Goal: Check status: Check status

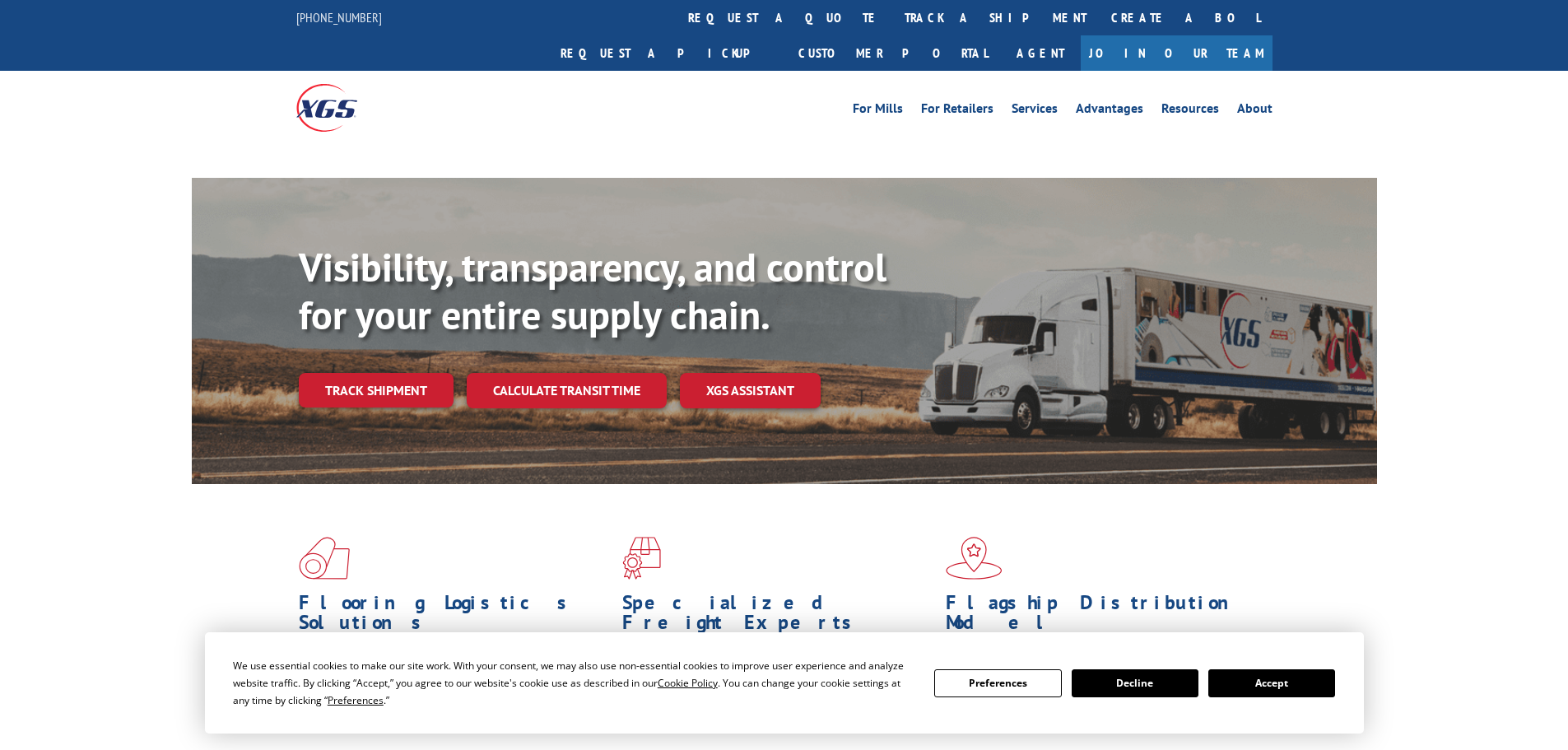
click at [399, 355] on div "Visibility, transparency, and control for your entire supply chain. Track shipm…" at bounding box center [838, 359] width 1078 height 230
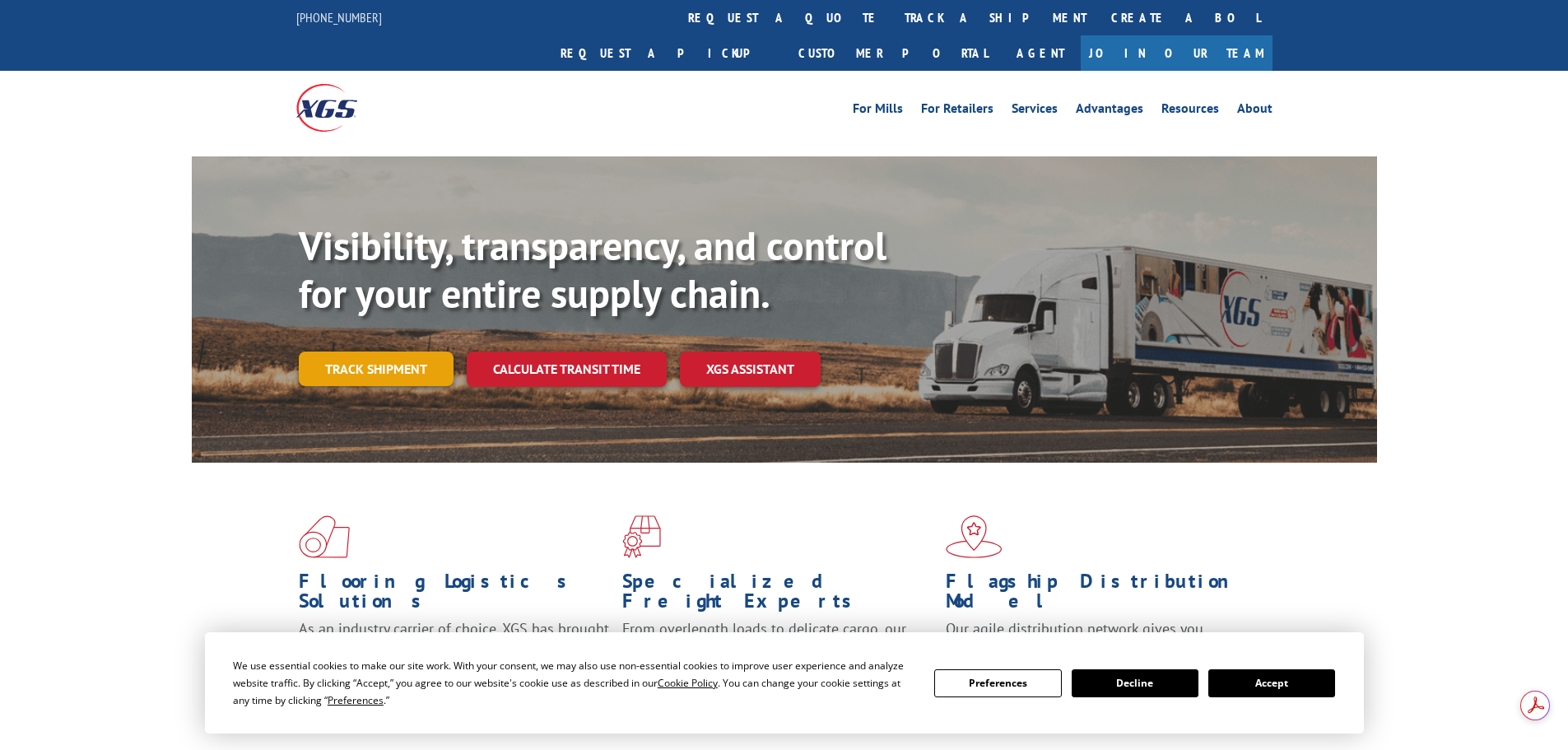
click at [406, 351] on link "Track shipment" at bounding box center [376, 368] width 155 height 35
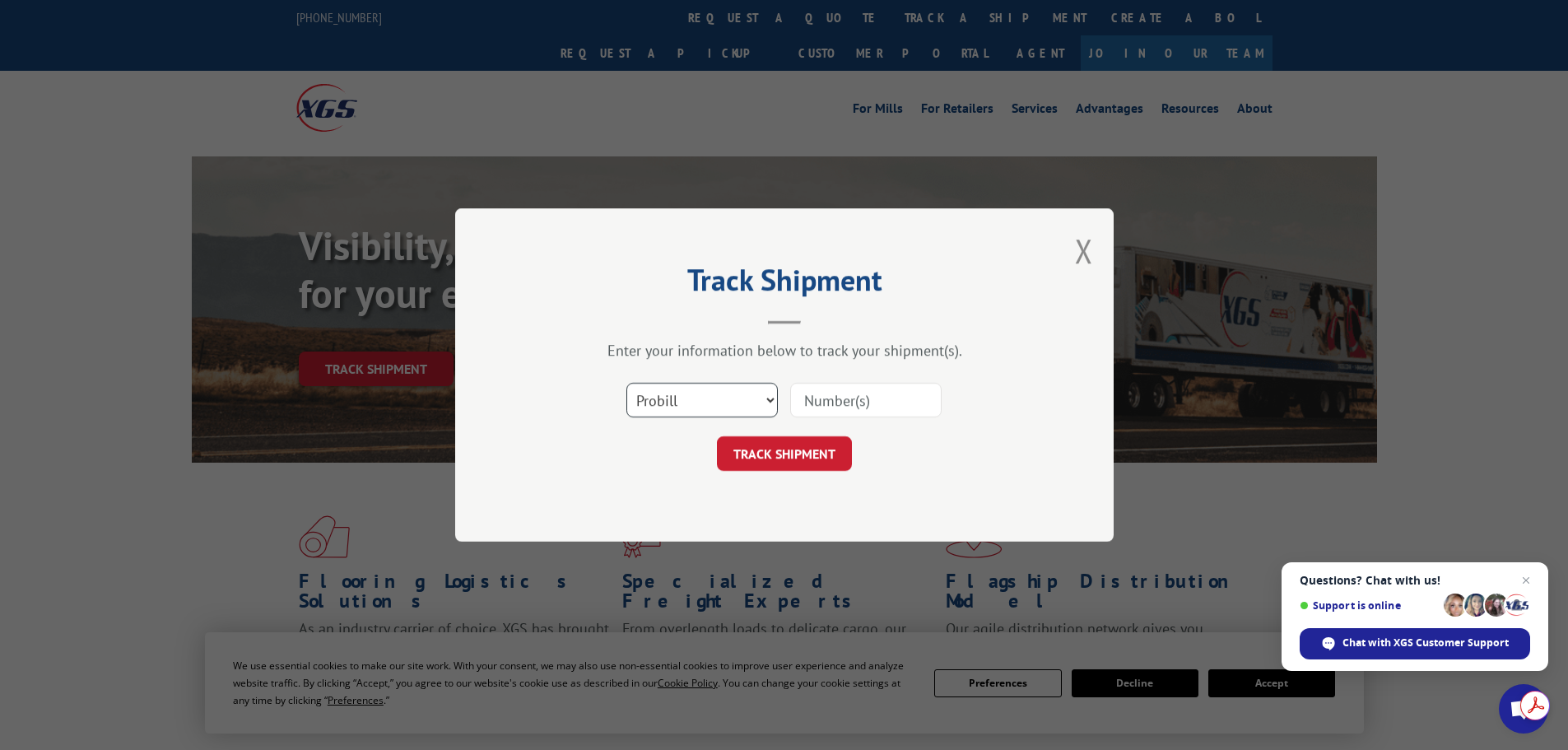
click at [702, 402] on select "Select category... Probill BOL PO" at bounding box center [702, 399] width 151 height 35
select select "bol"
click at [626, 383] on select "Select category... Probill BOL PO" at bounding box center [702, 399] width 151 height 35
click at [864, 410] on input at bounding box center [865, 399] width 151 height 35
type input "6200044050"
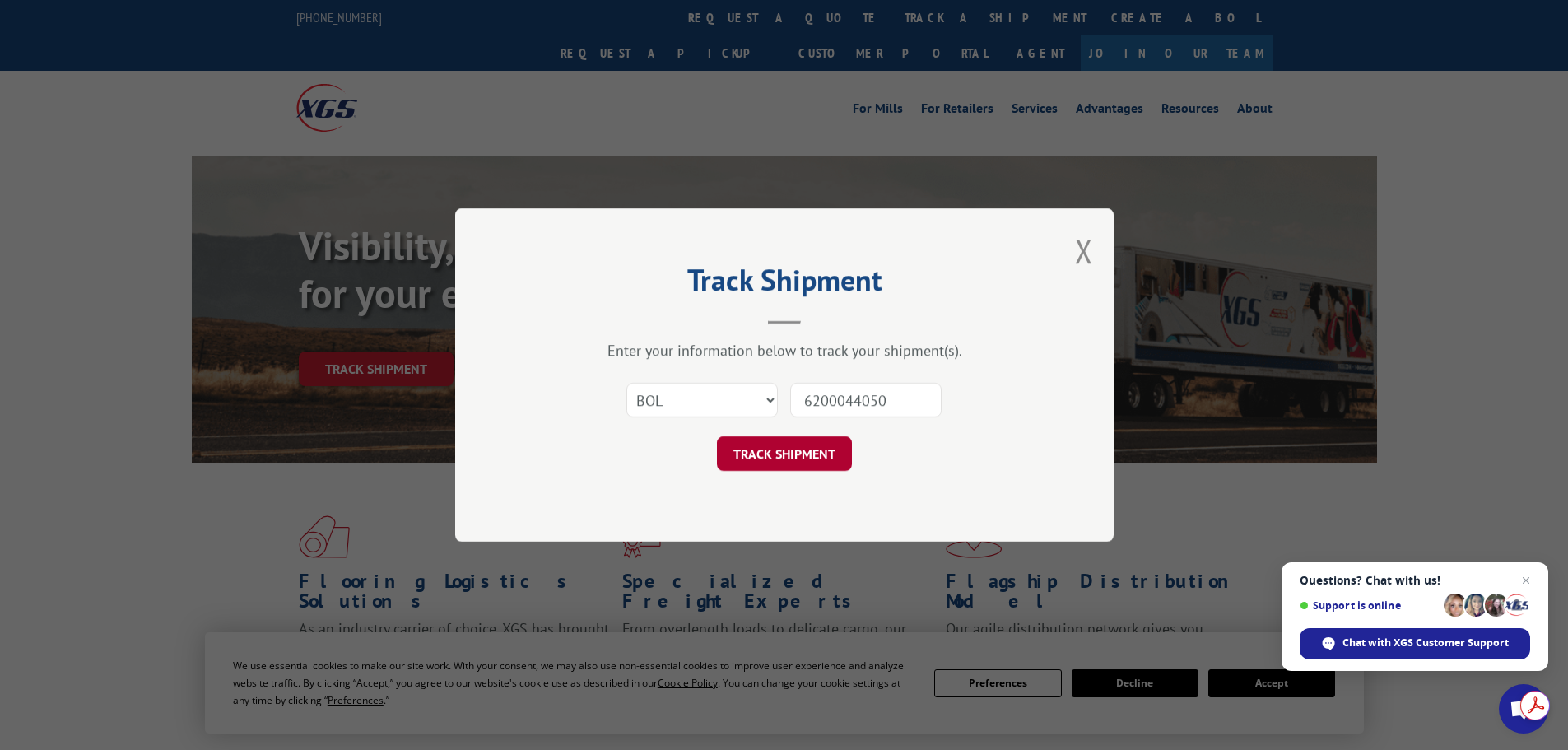
click at [780, 444] on button "TRACK SHIPMENT" at bounding box center [784, 454] width 135 height 35
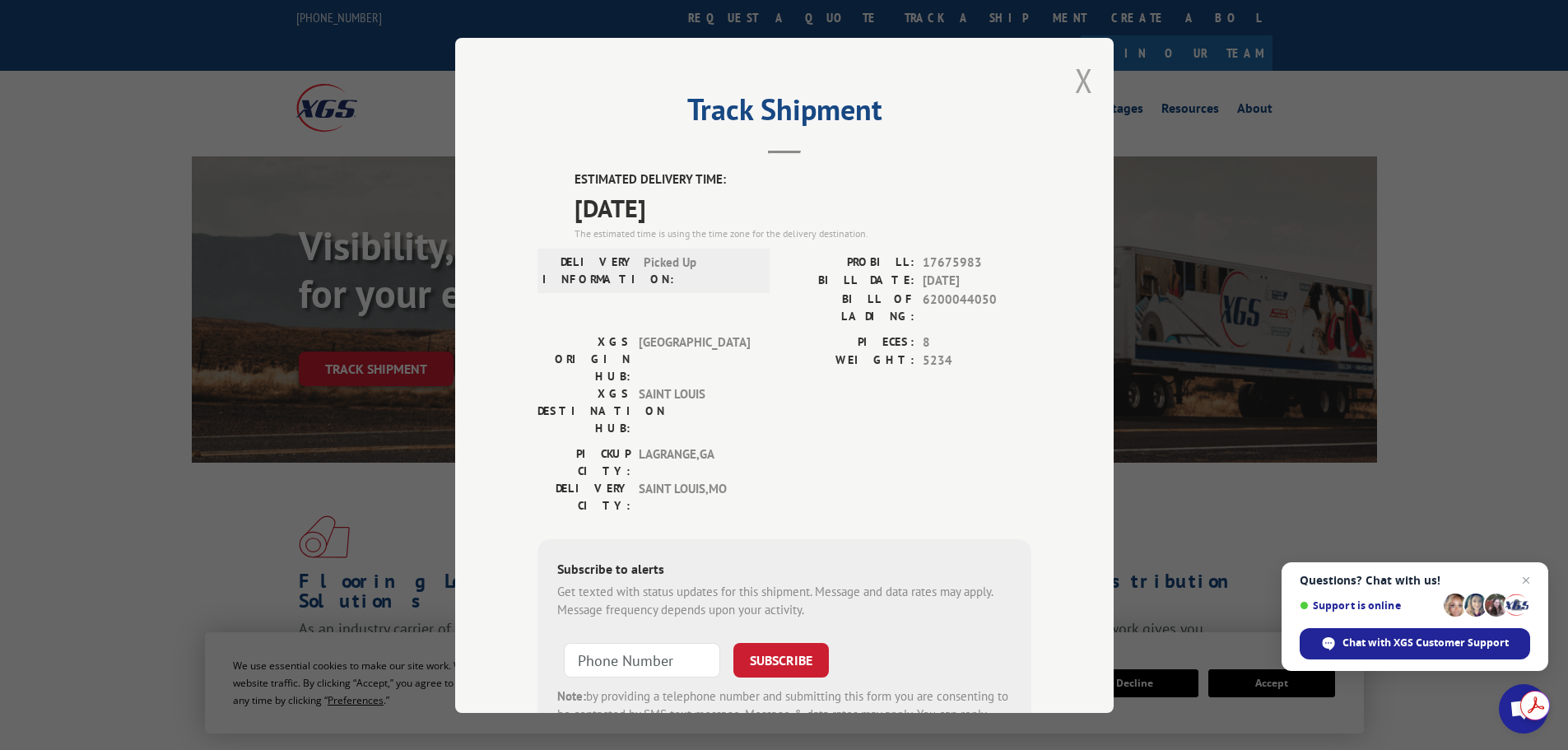
click at [1075, 76] on button "Close modal" at bounding box center [1084, 80] width 18 height 44
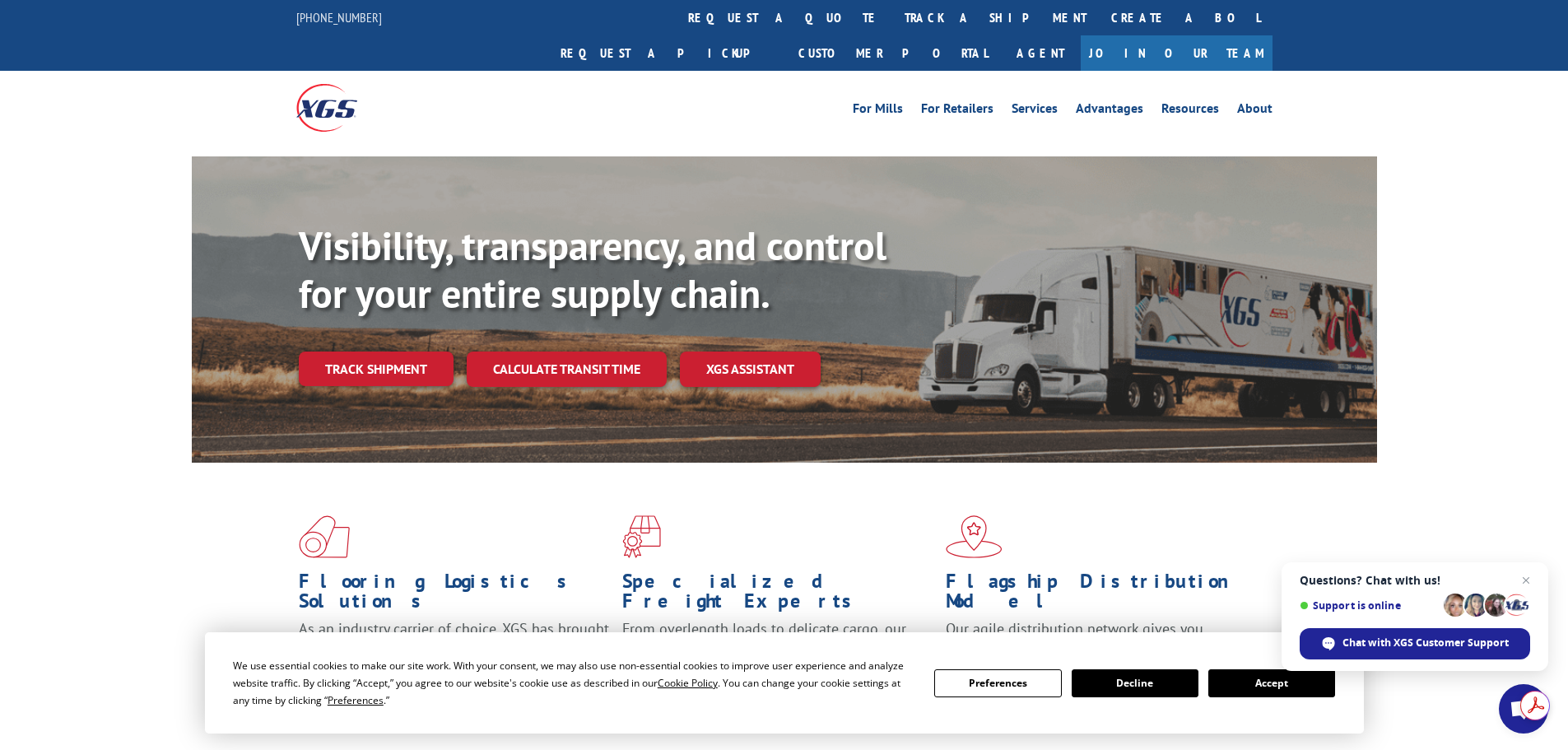
click at [1524, 578] on span "Close chat" at bounding box center [1526, 580] width 20 height 20
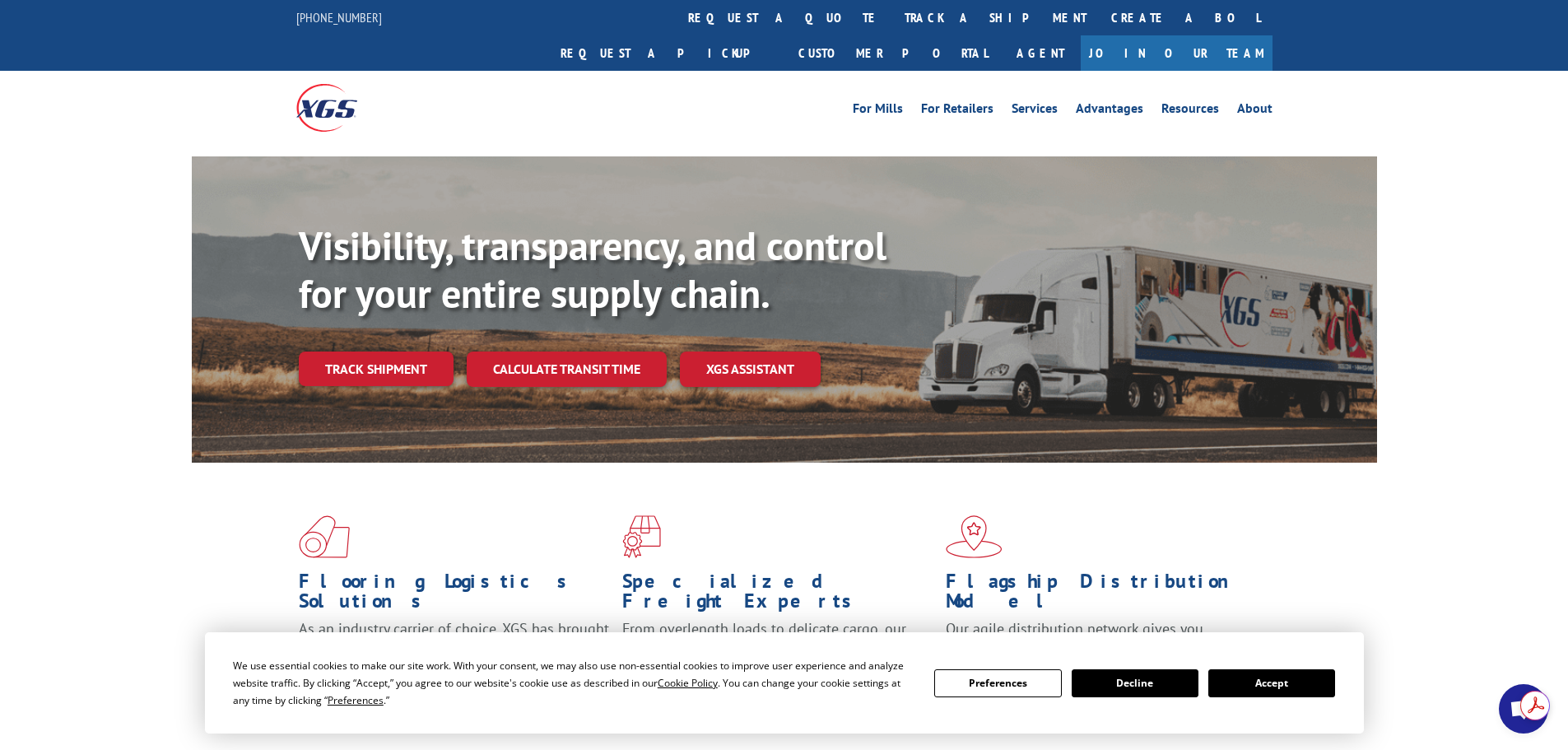
click at [1311, 680] on button "Accept" at bounding box center [1272, 682] width 127 height 28
